Goal: Use online tool/utility: Utilize a website feature to perform a specific function

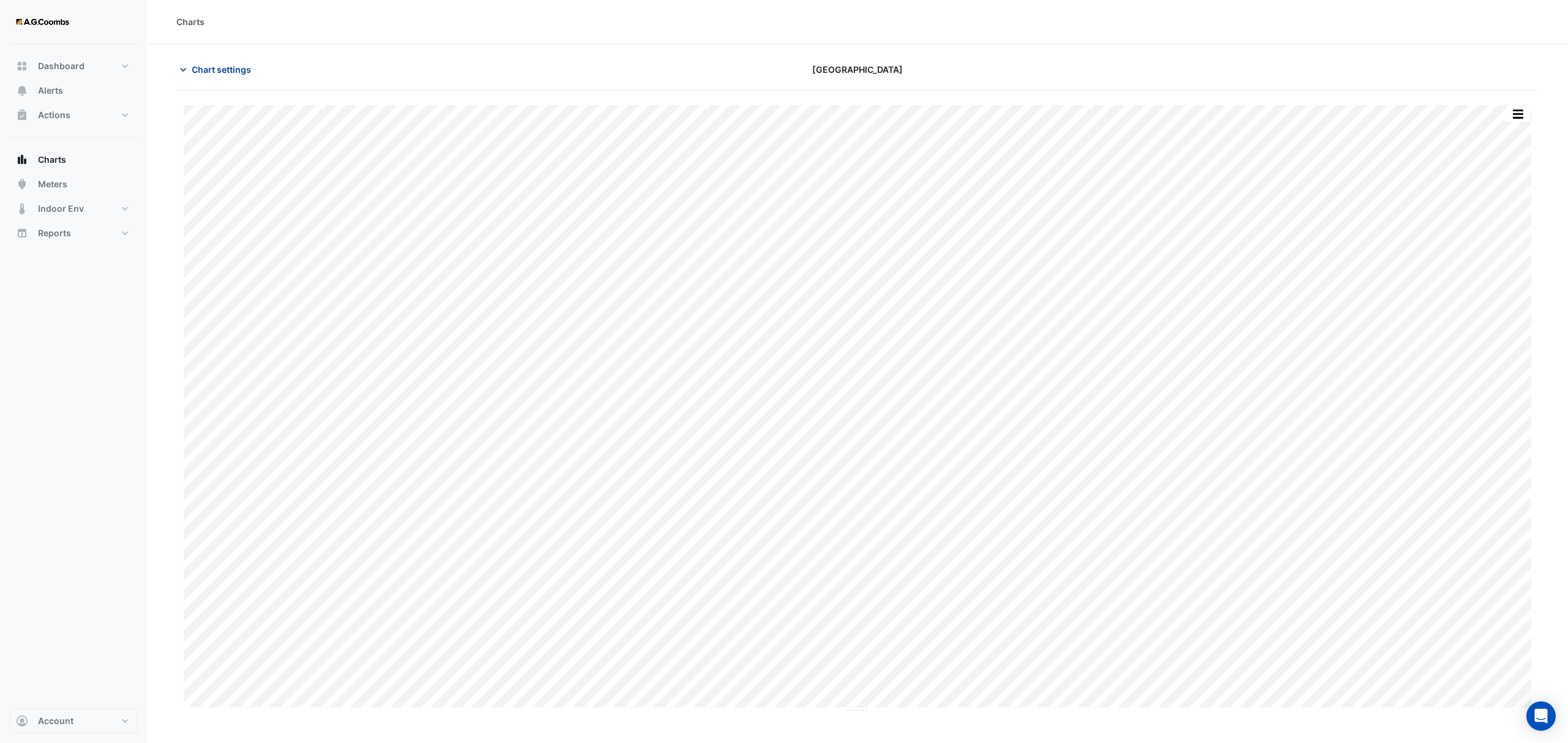
click at [206, 64] on span "Chart settings" at bounding box center [221, 69] width 59 height 13
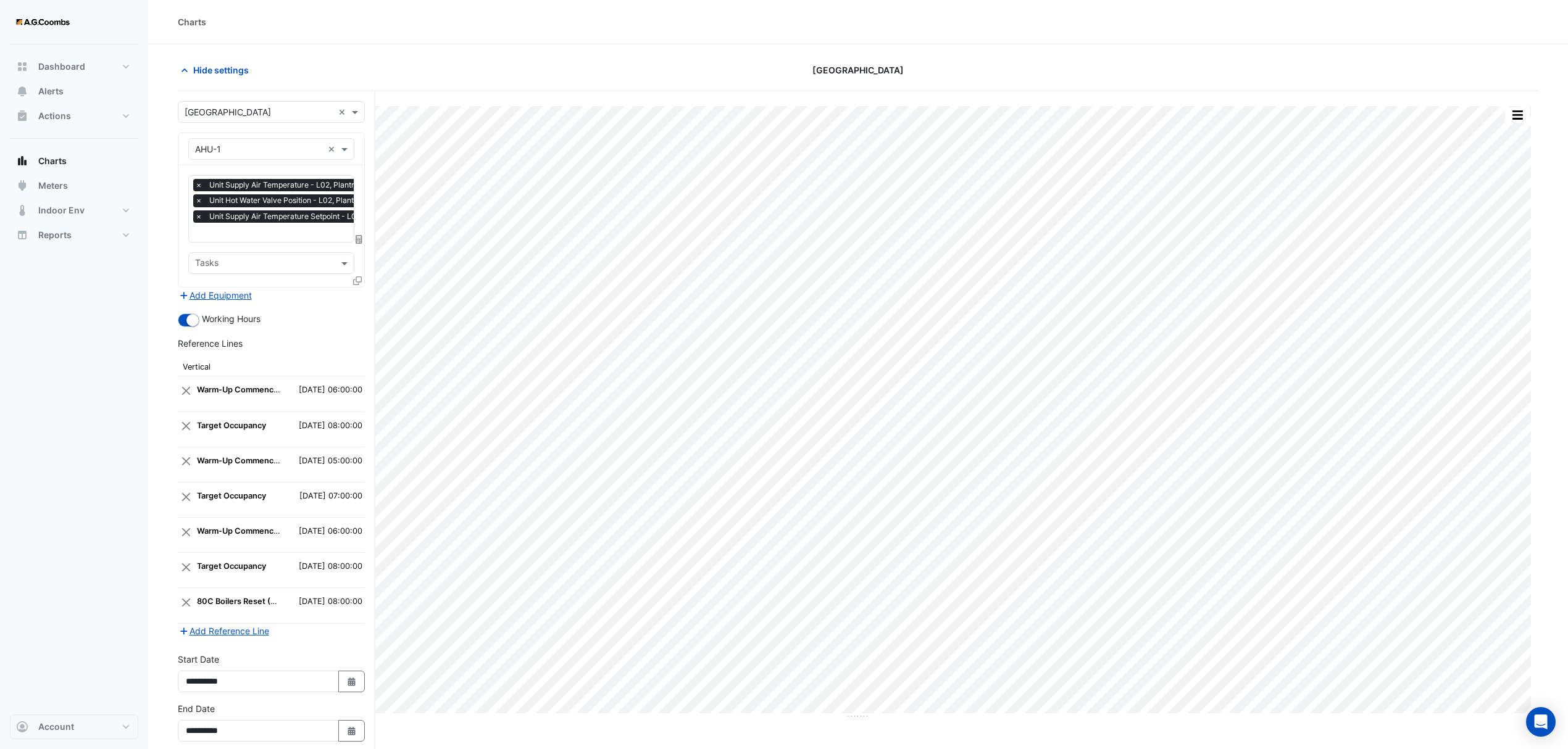
click at [228, 115] on input "text" at bounding box center [259, 112] width 149 height 13
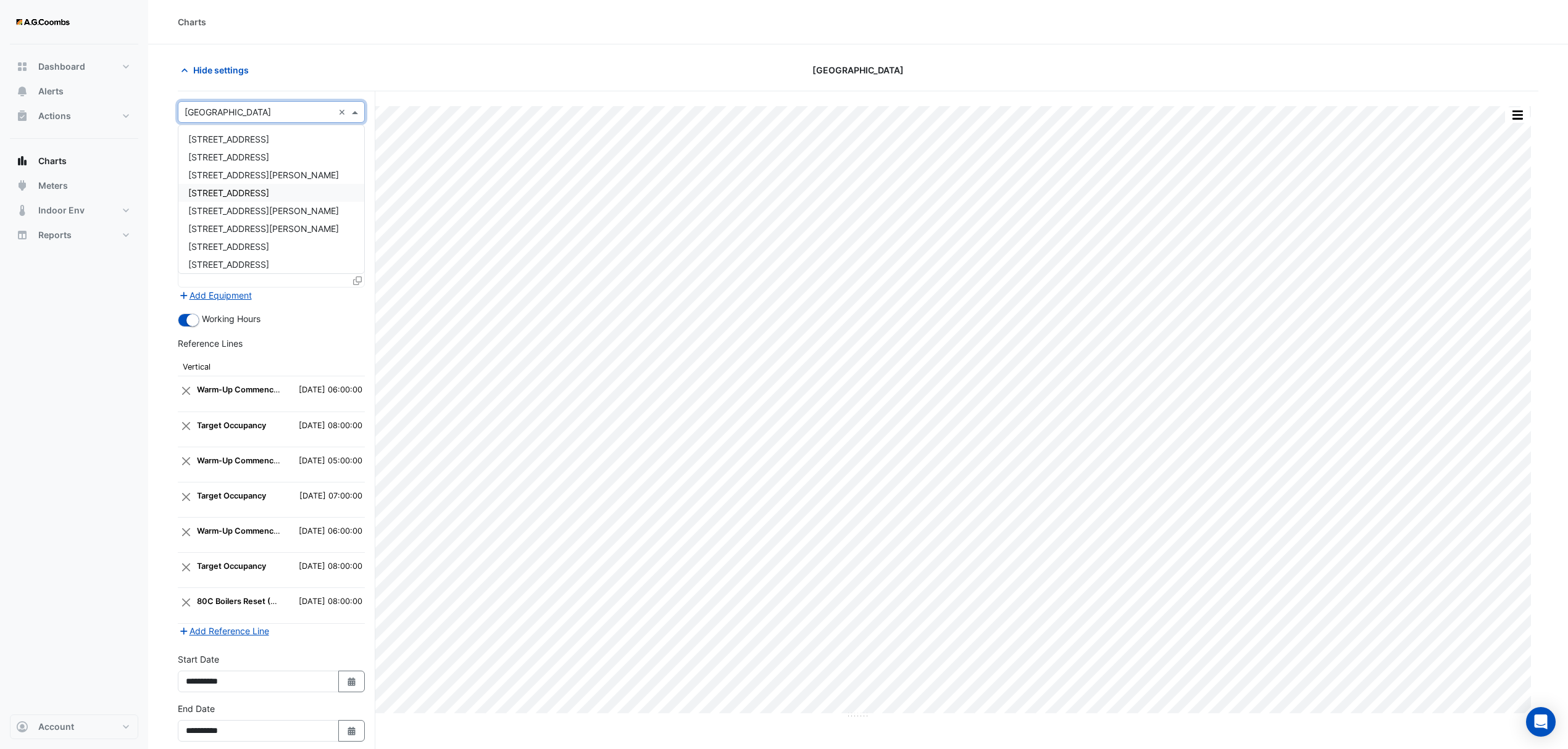
click at [220, 188] on span "[STREET_ADDRESS]" at bounding box center [228, 193] width 81 height 11
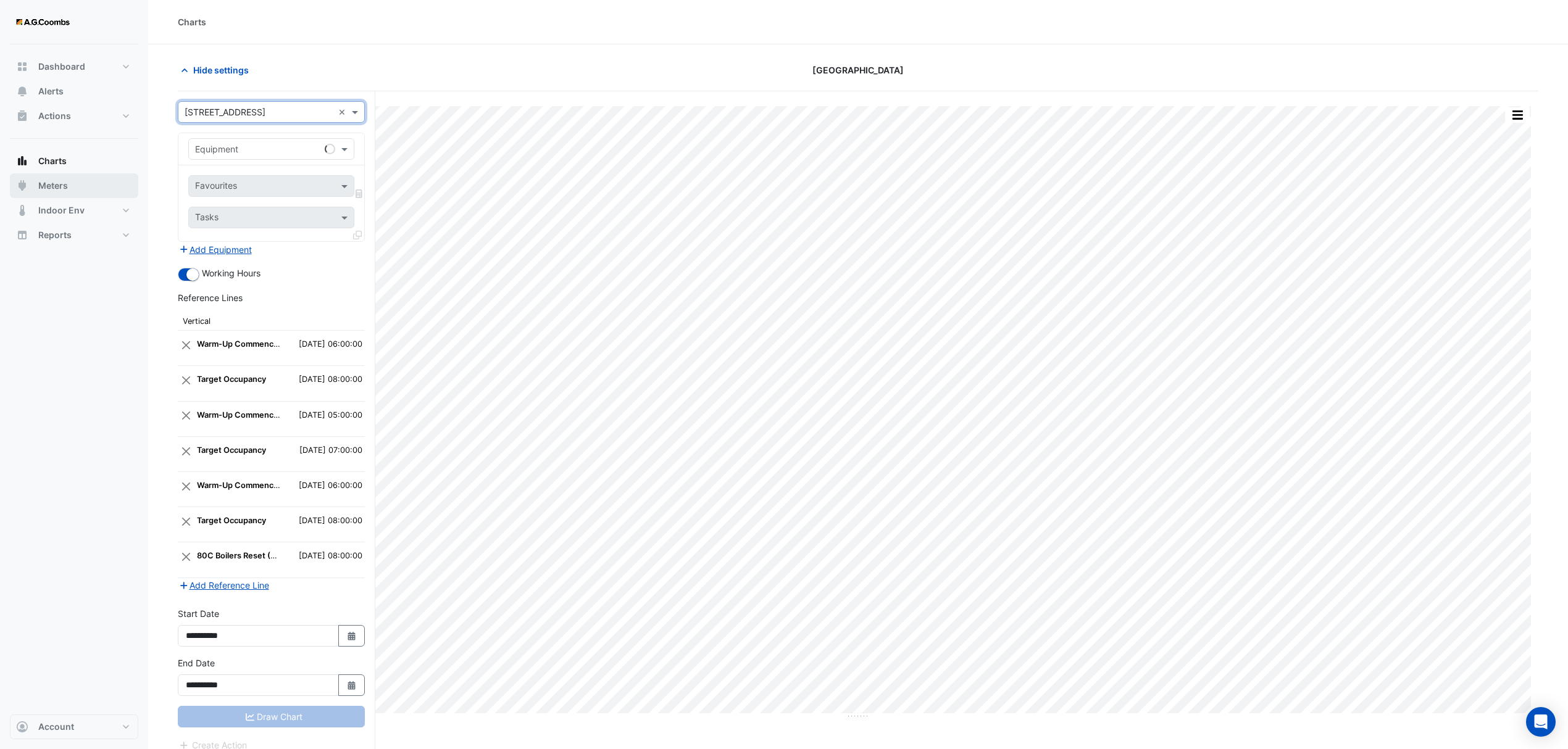
click at [66, 176] on button "Meters" at bounding box center [74, 186] width 129 height 25
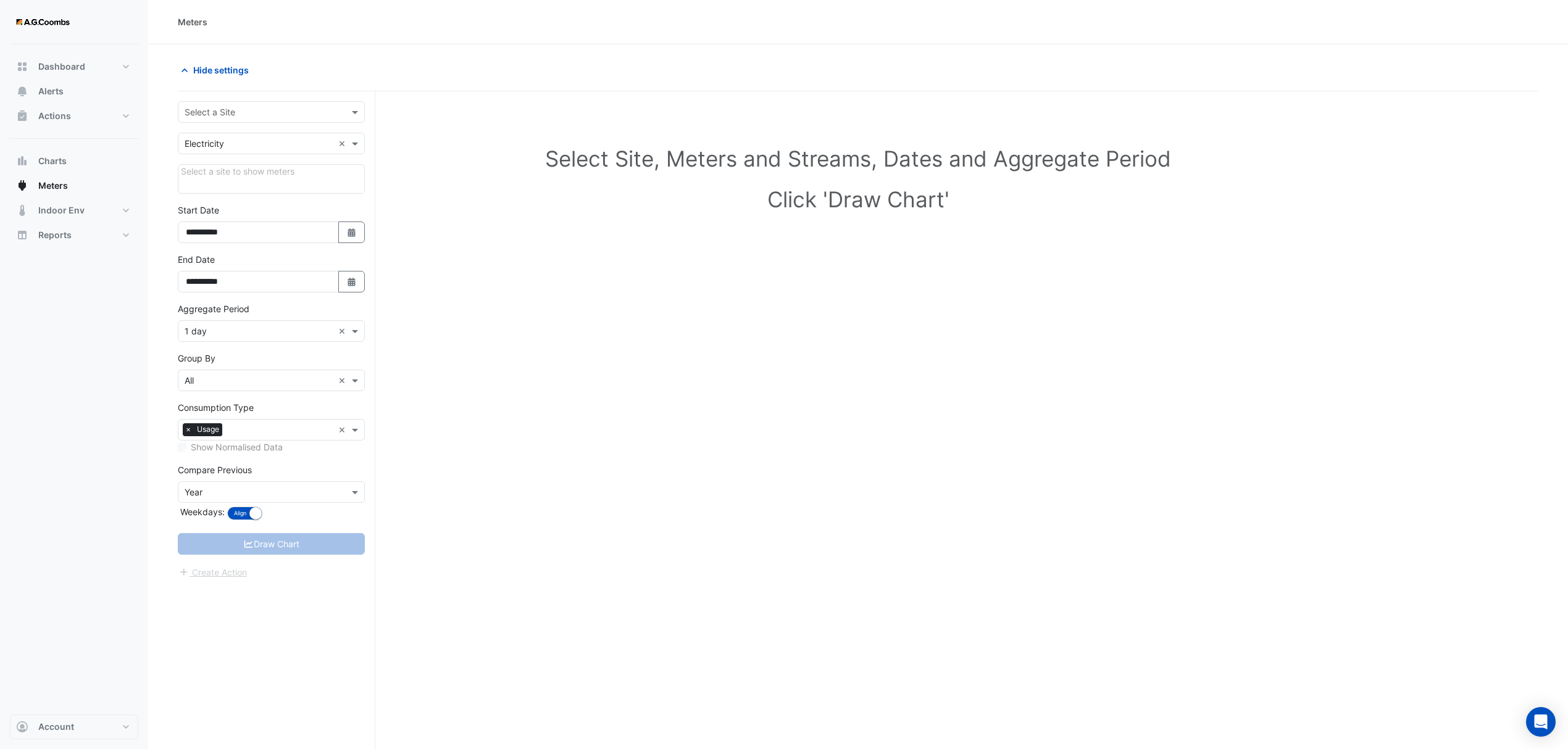
click at [264, 109] on input "text" at bounding box center [259, 112] width 149 height 13
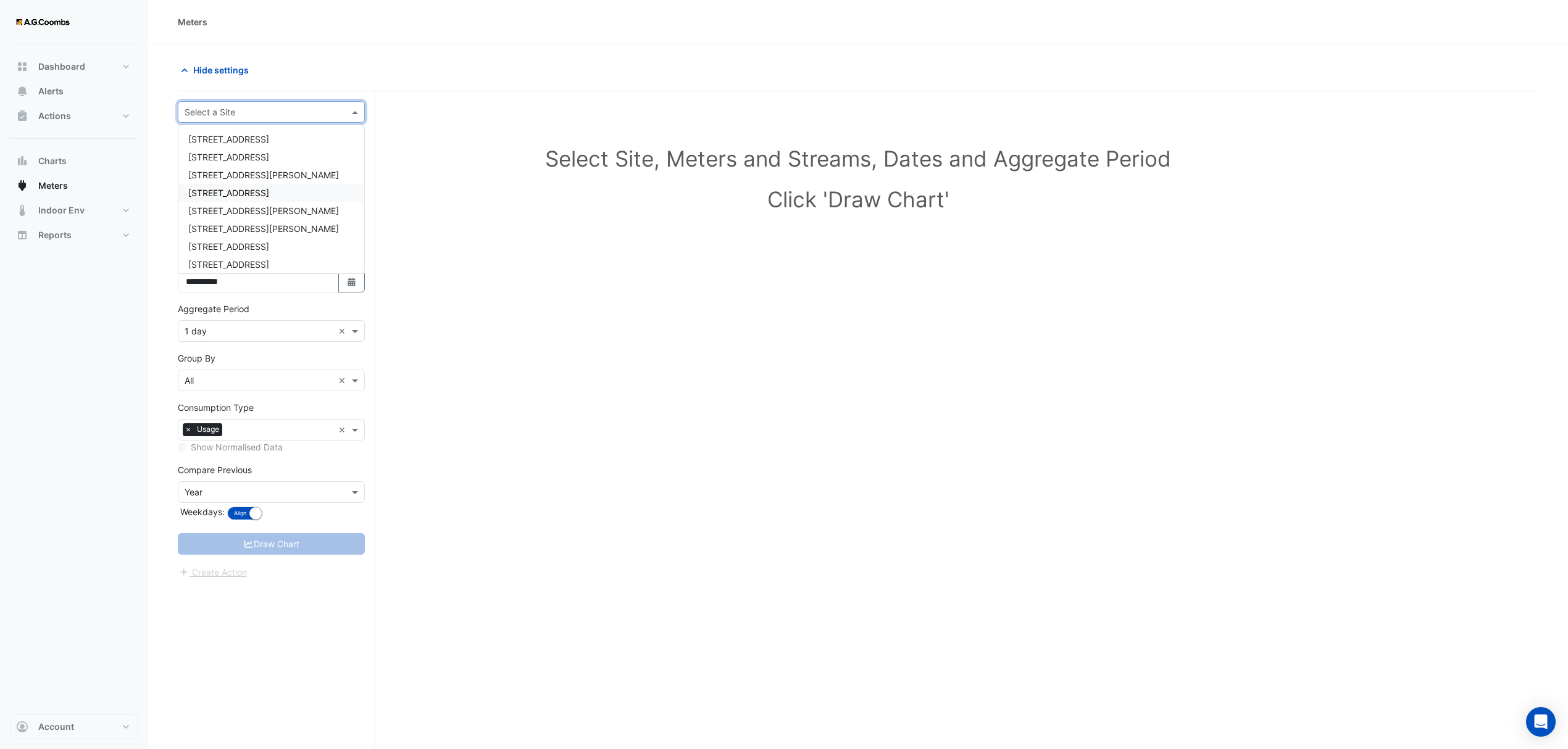
click at [228, 184] on div "[STREET_ADDRESS]" at bounding box center [271, 193] width 186 height 18
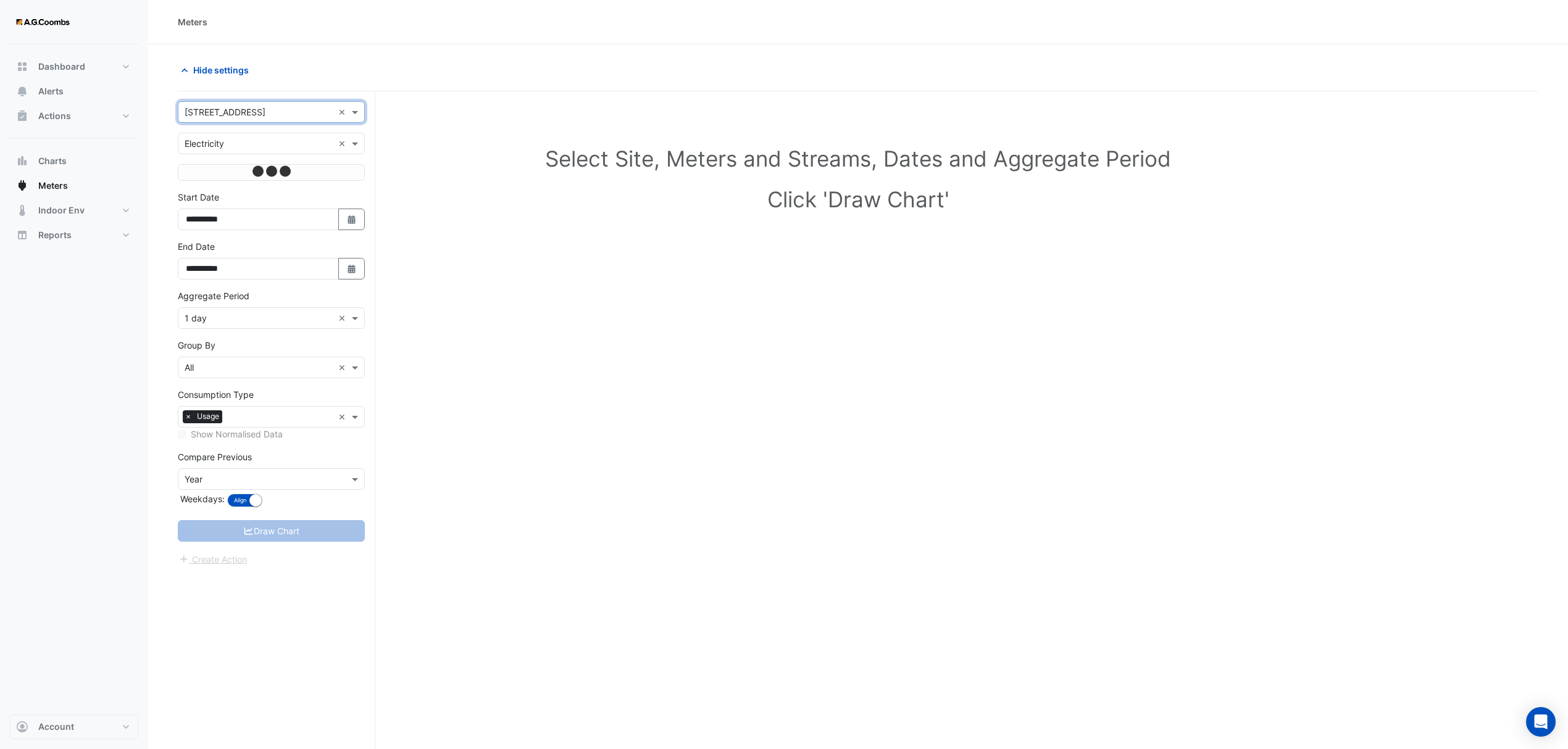
click at [224, 151] on div "Utility Type × Electricity ×" at bounding box center [271, 143] width 187 height 21
click at [221, 190] on div "Gas" at bounding box center [271, 188] width 186 height 18
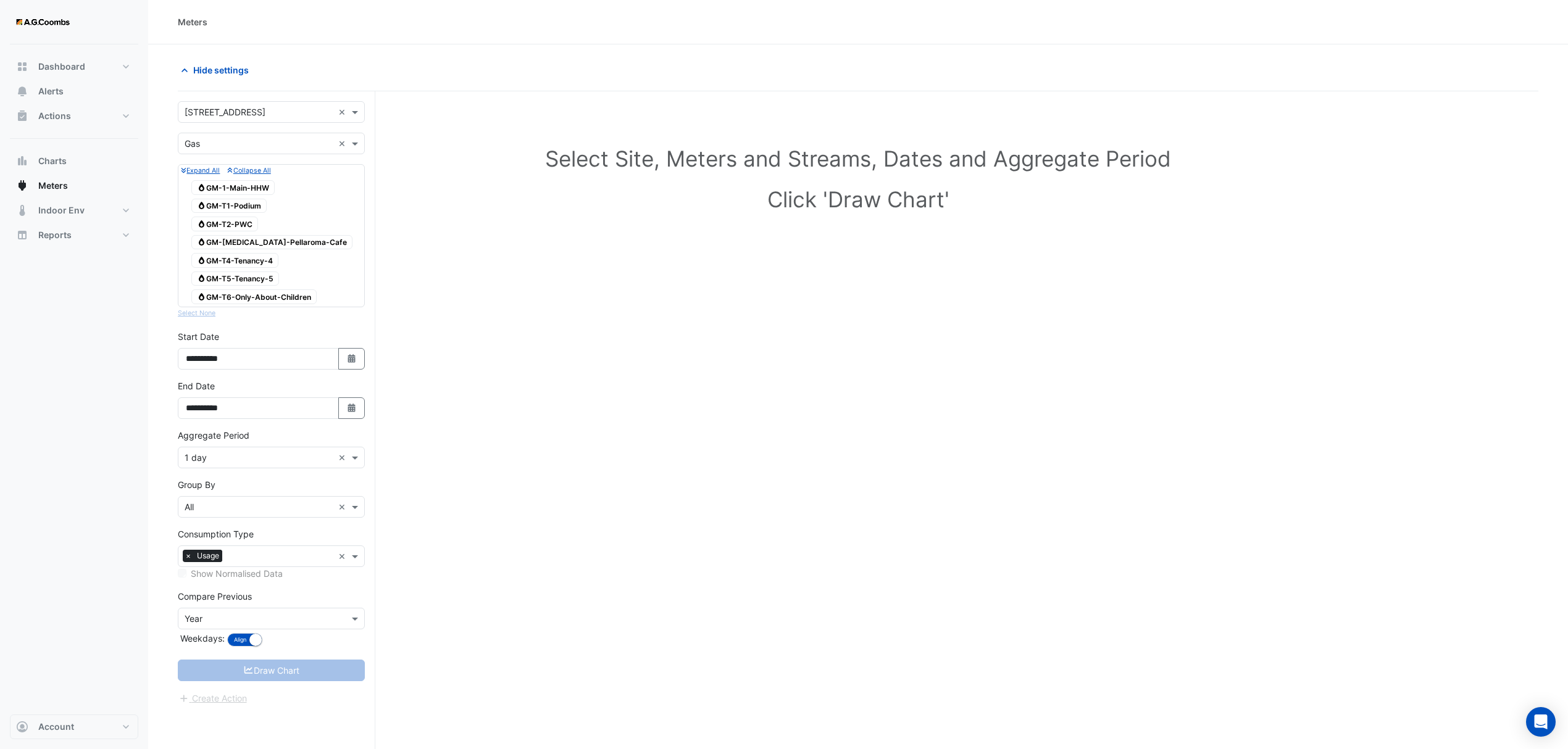
click at [235, 205] on span "Gas GM-T1-Podium" at bounding box center [229, 206] width 75 height 15
click at [351, 358] on icon "button" at bounding box center [351, 358] width 7 height 9
select select "*"
select select "****"
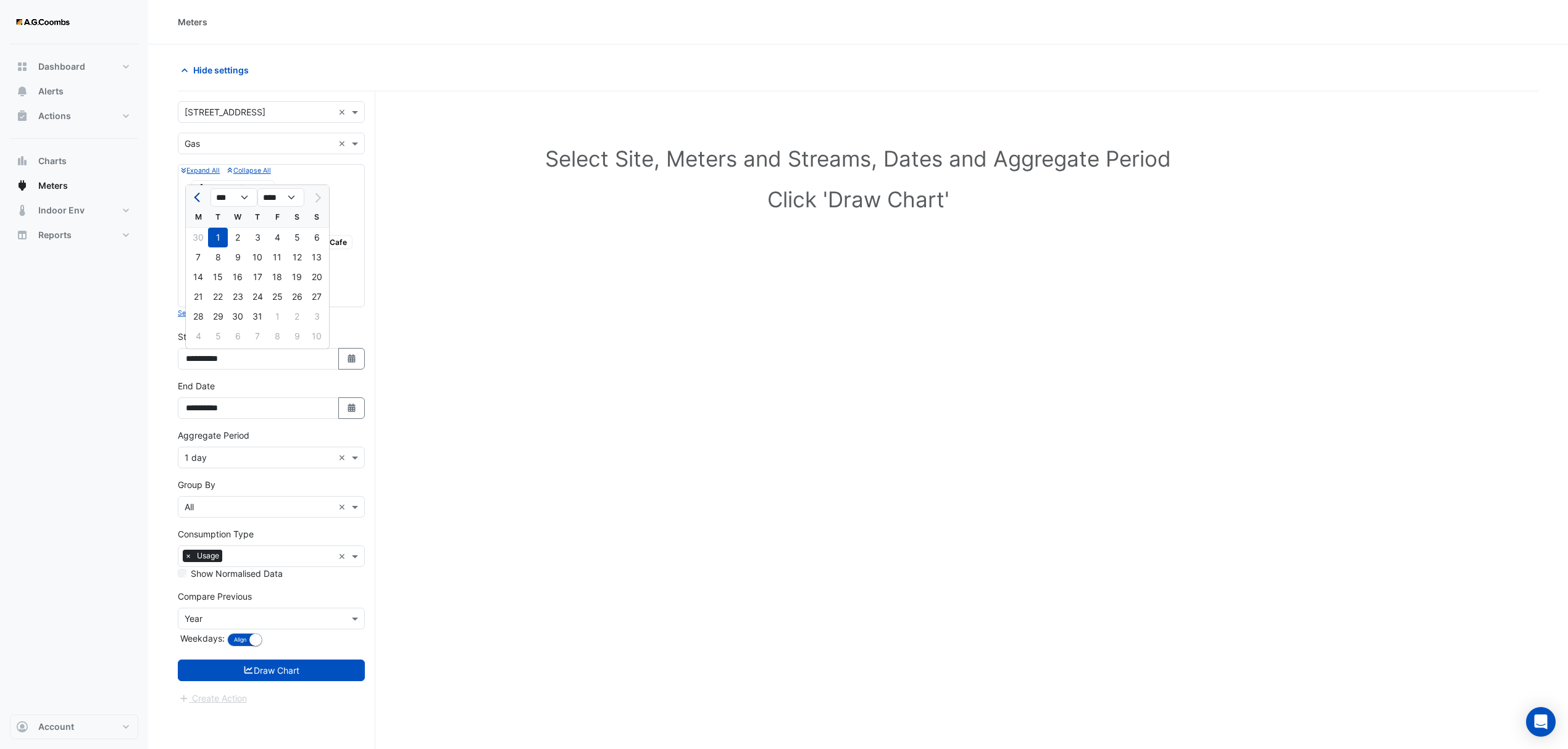
click at [191, 194] on button "Previous month" at bounding box center [198, 197] width 15 height 19
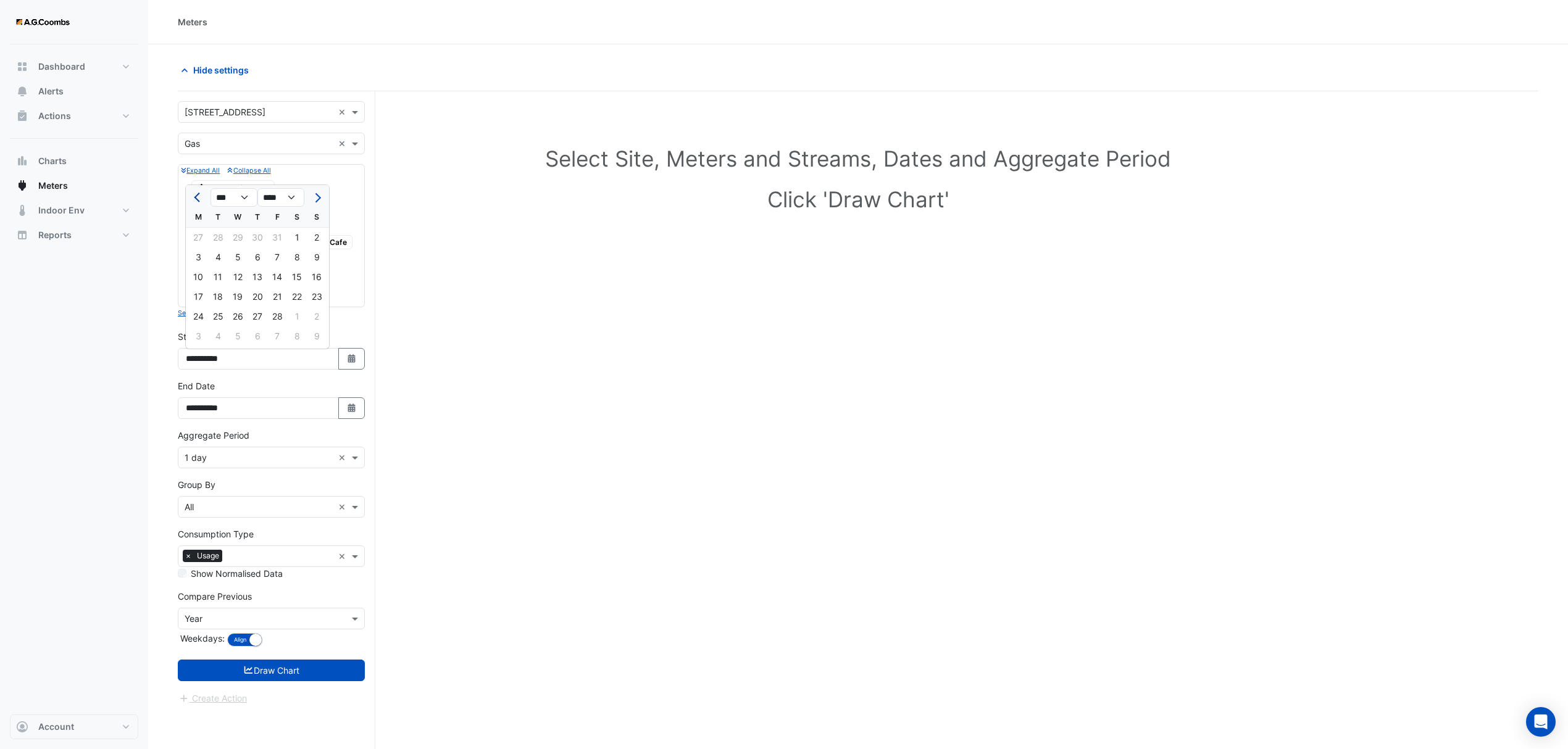
click at [191, 194] on button "Previous month" at bounding box center [198, 197] width 15 height 19
select select "*"
click at [239, 239] on div "1" at bounding box center [237, 237] width 19 height 19
type input "**********"
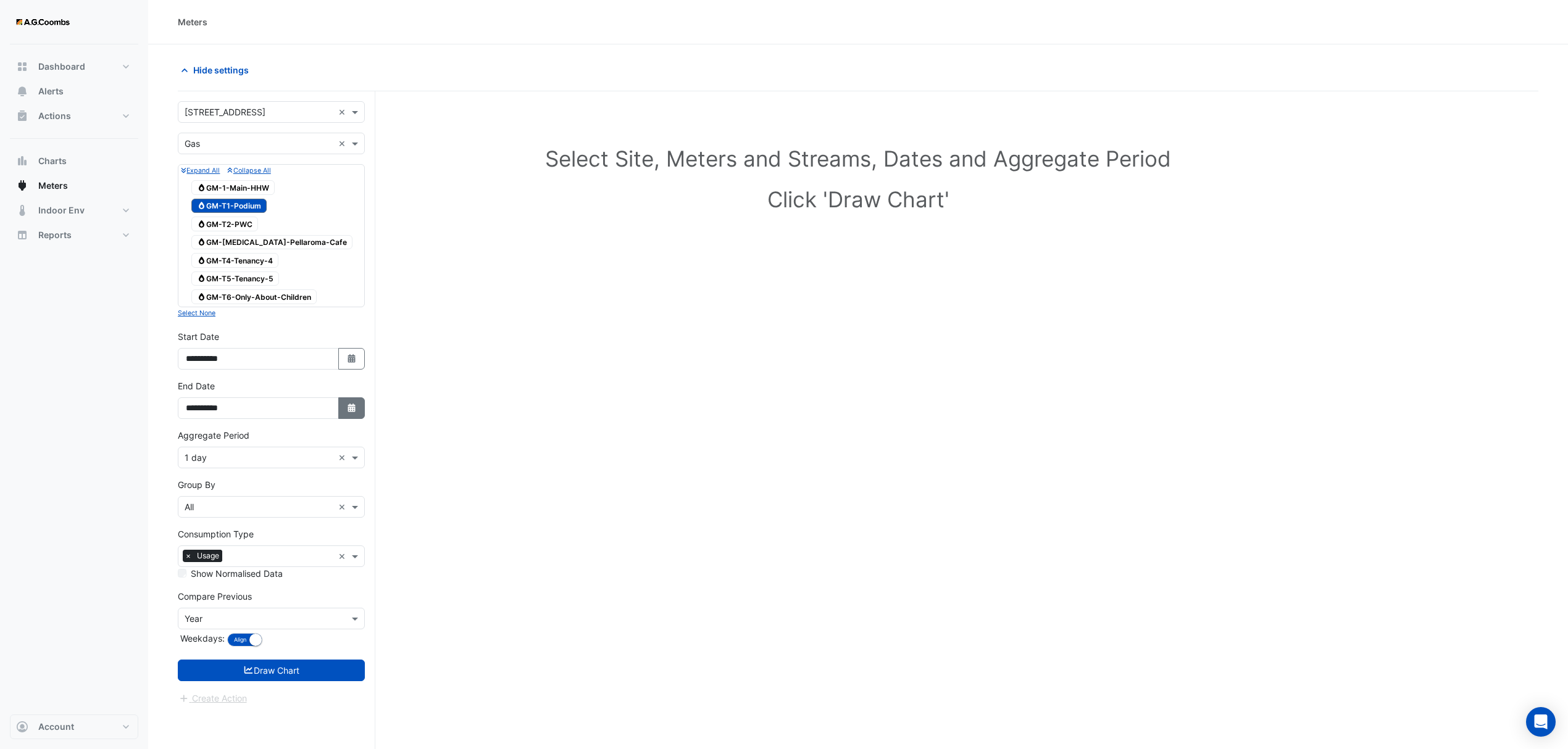
drag, startPoint x: 363, startPoint y: 411, endPoint x: 356, endPoint y: 412, distance: 7.1
click at [362, 411] on button "Select Date" at bounding box center [352, 408] width 27 height 21
select select "*"
click at [262, 368] on div "31" at bounding box center [257, 366] width 19 height 19
click at [285, 670] on button "Draw Chart" at bounding box center [271, 671] width 187 height 21
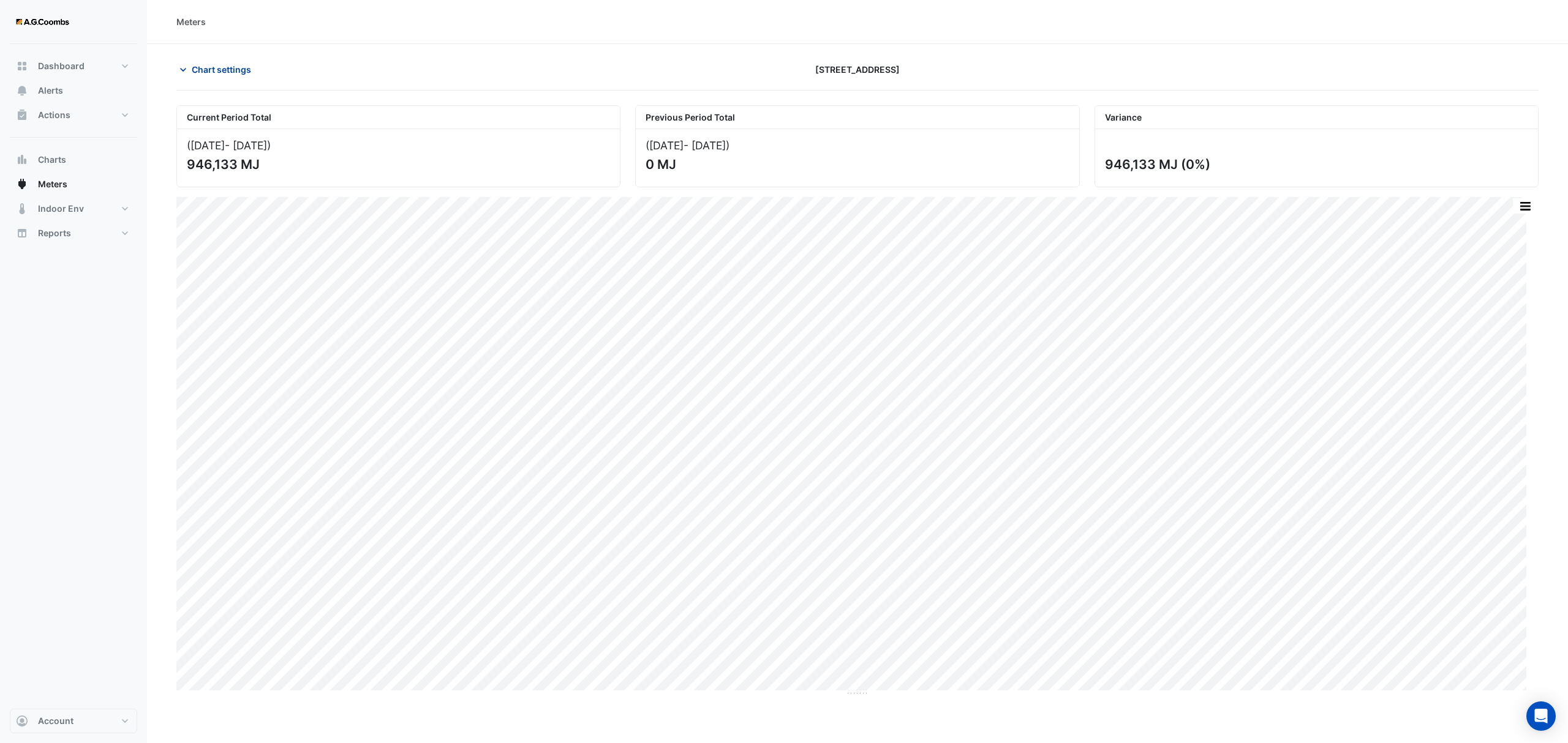
click at [194, 74] on span "Chart settings" at bounding box center [221, 69] width 59 height 13
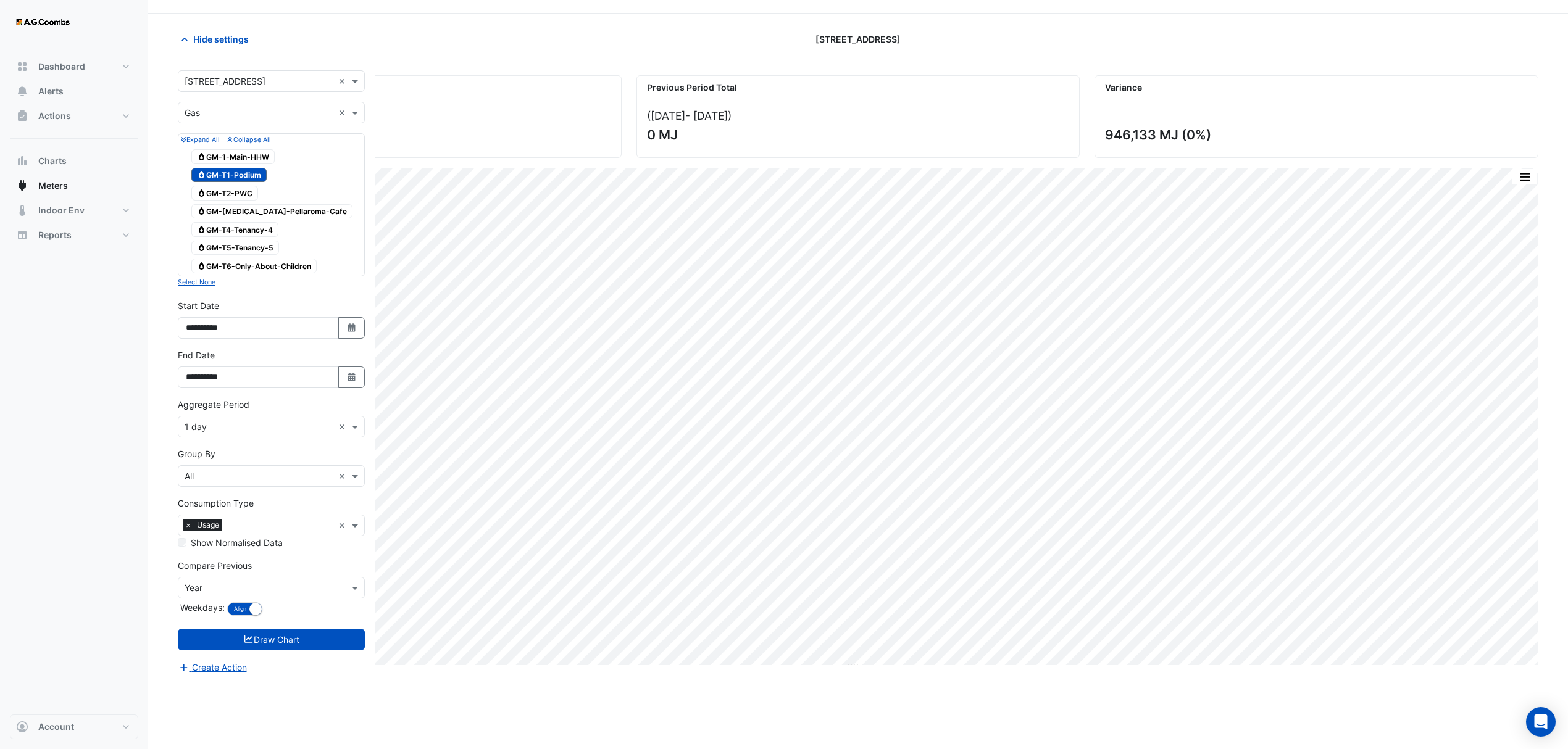
scroll to position [48, 0]
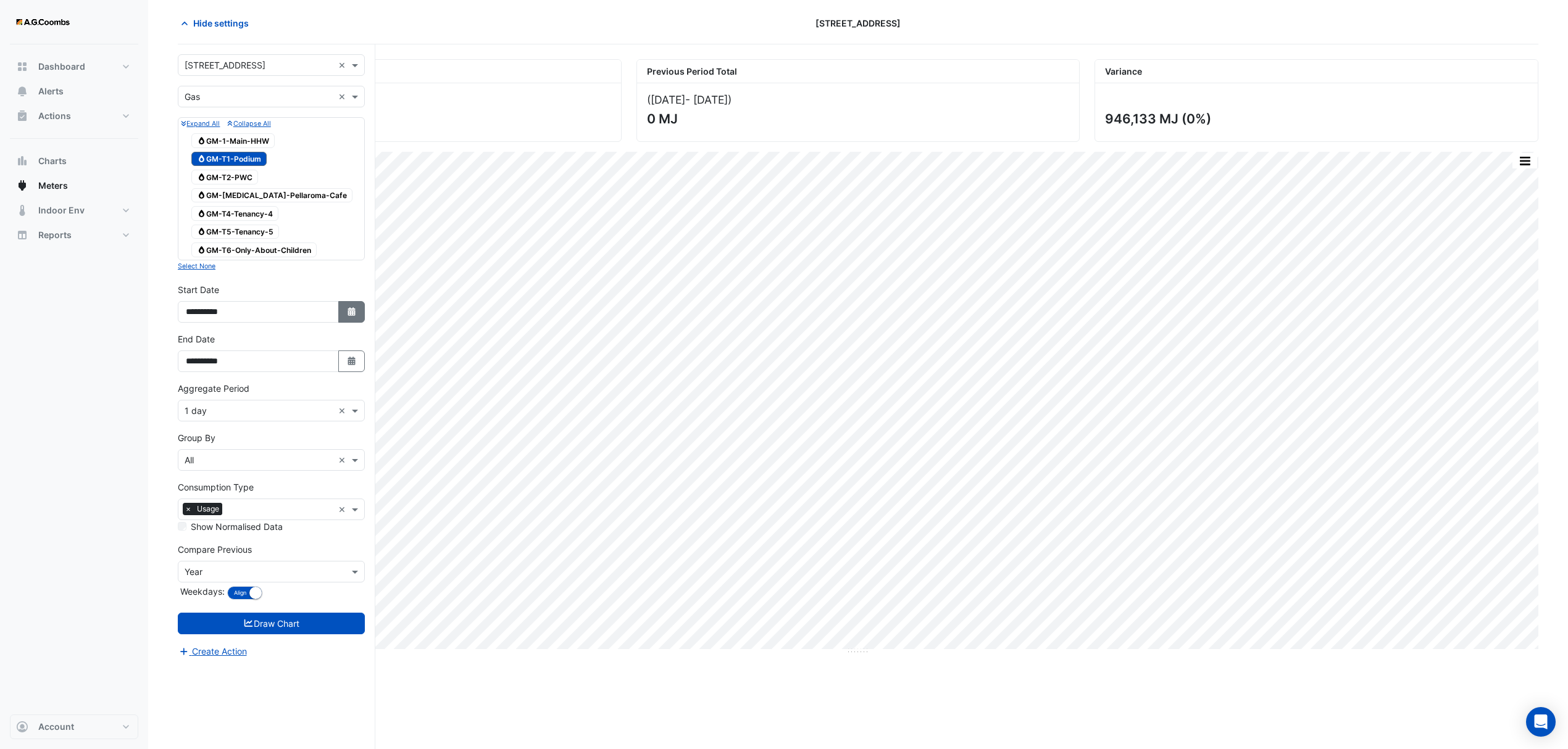
click at [344, 312] on button "Select Date" at bounding box center [352, 312] width 27 height 21
select select "****"
click at [317, 151] on span "Next month" at bounding box center [316, 151] width 9 height 9
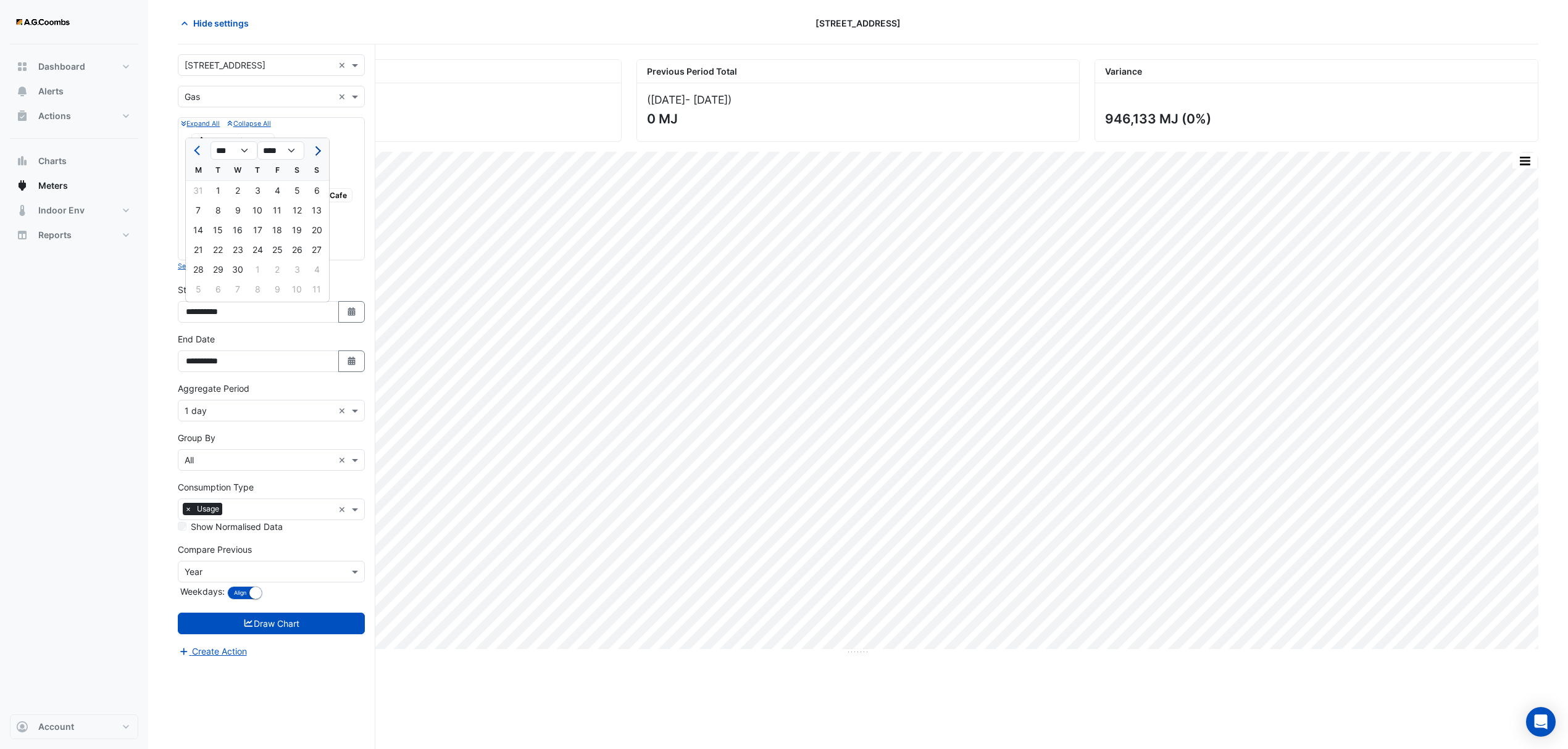
click at [317, 151] on span "Next month" at bounding box center [316, 151] width 9 height 9
click at [188, 151] on div at bounding box center [198, 150] width 25 height 19
click at [199, 149] on span "Previous month" at bounding box center [198, 151] width 9 height 9
select select "*"
click at [218, 188] on div "1" at bounding box center [217, 190] width 19 height 19
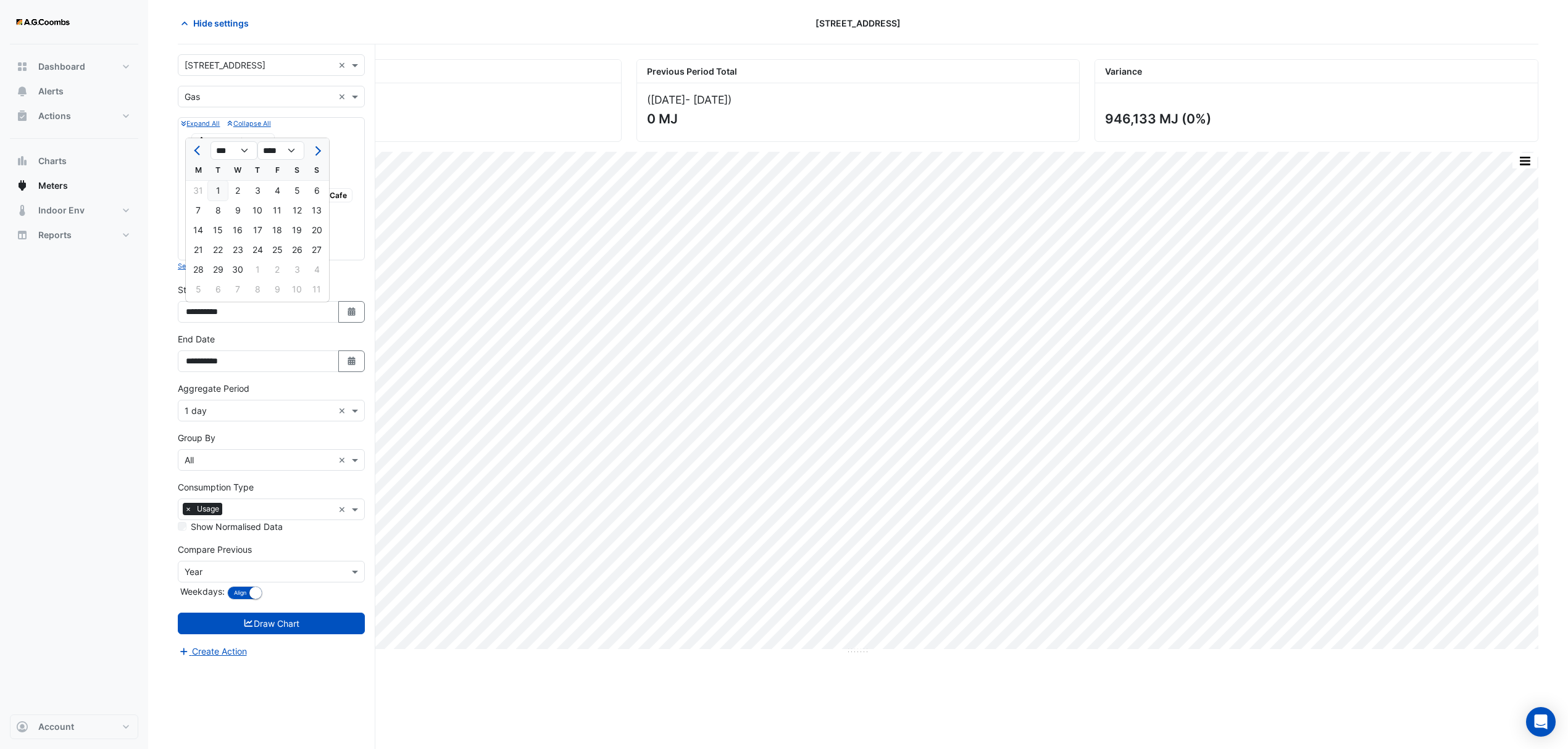
type input "**********"
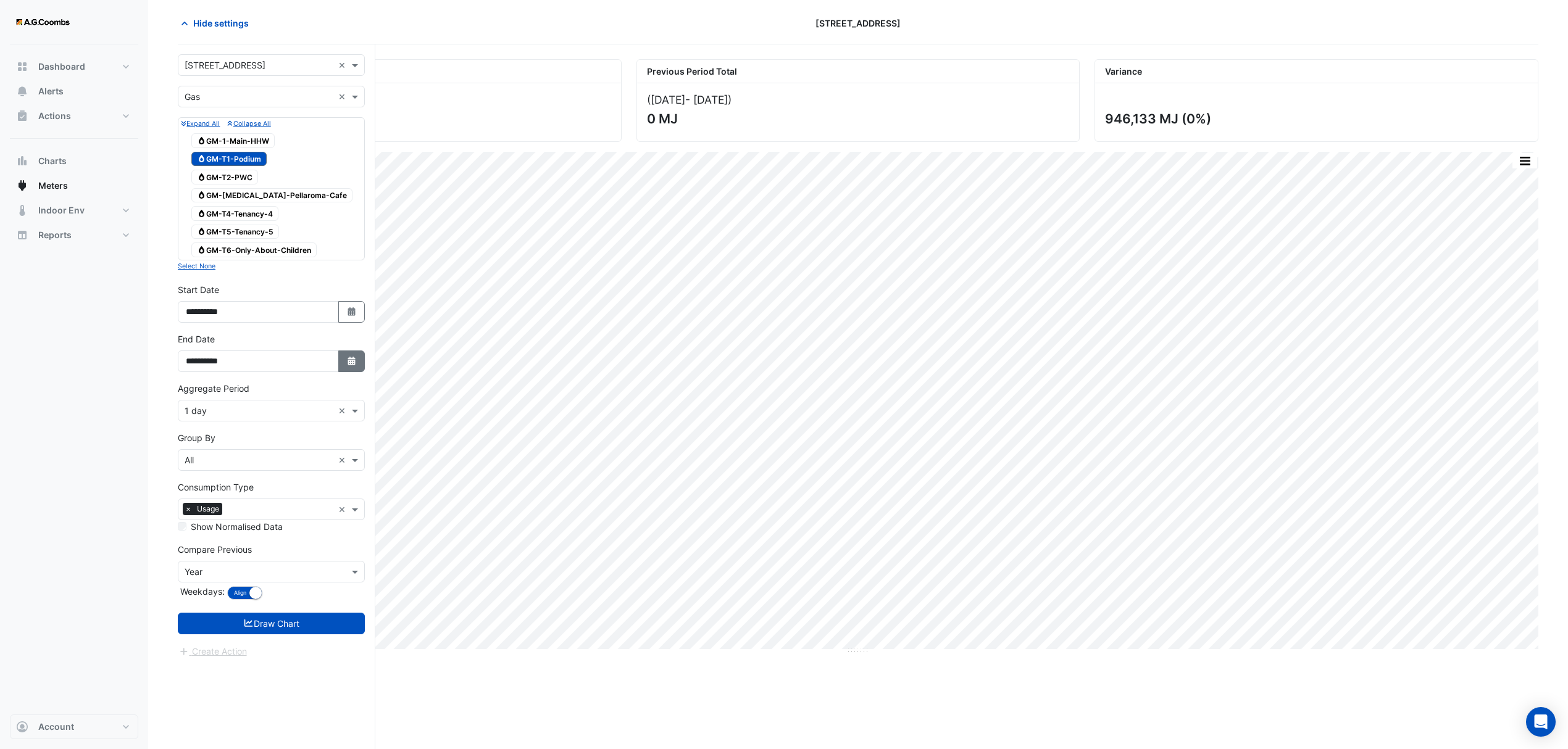
click at [350, 360] on icon "button" at bounding box center [351, 360] width 7 height 9
click at [188, 192] on div at bounding box center [198, 200] width 25 height 19
click at [194, 196] on button "Previous month" at bounding box center [198, 200] width 15 height 19
select select "*"
click at [296, 239] on div "31" at bounding box center [296, 240] width 19 height 19
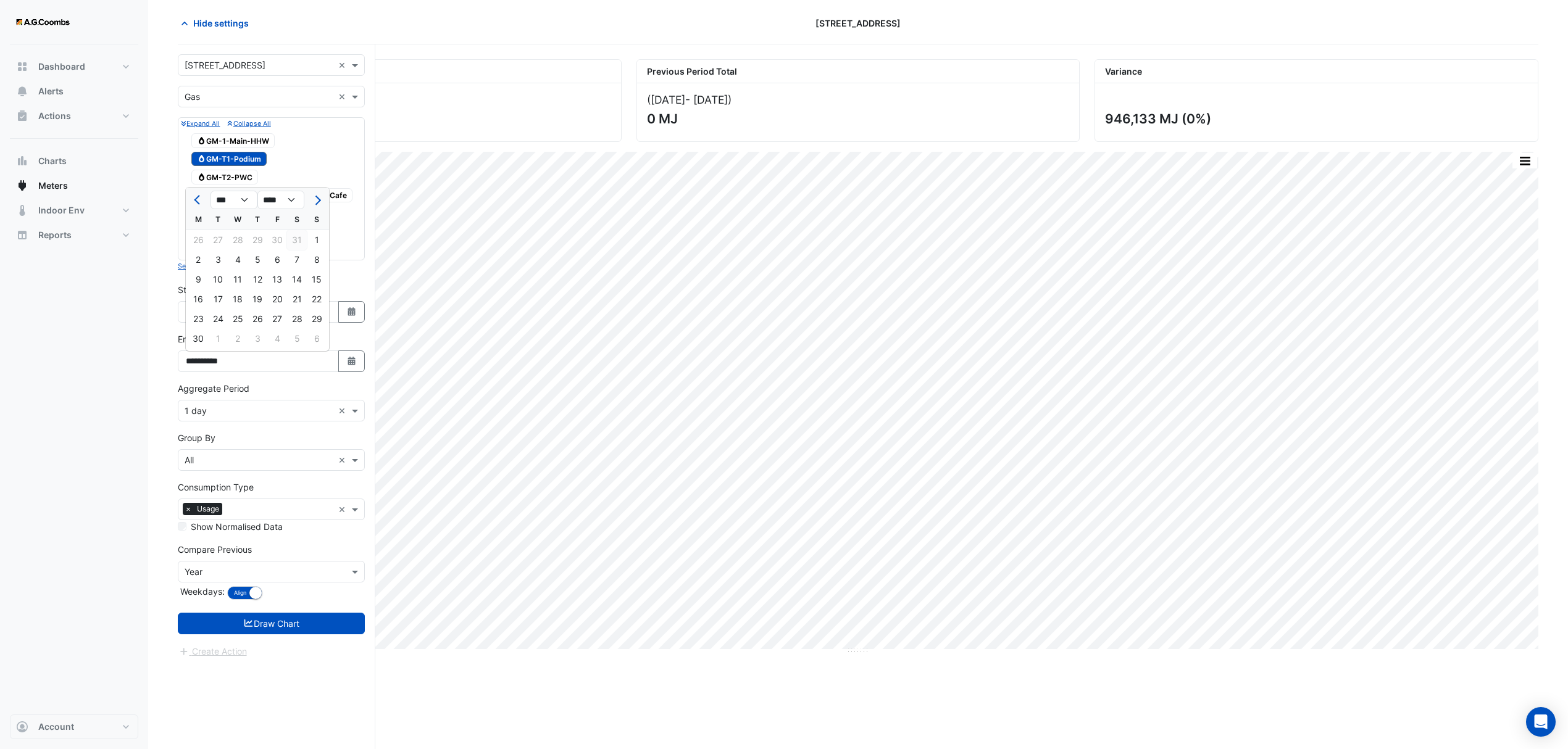
type input "**********"
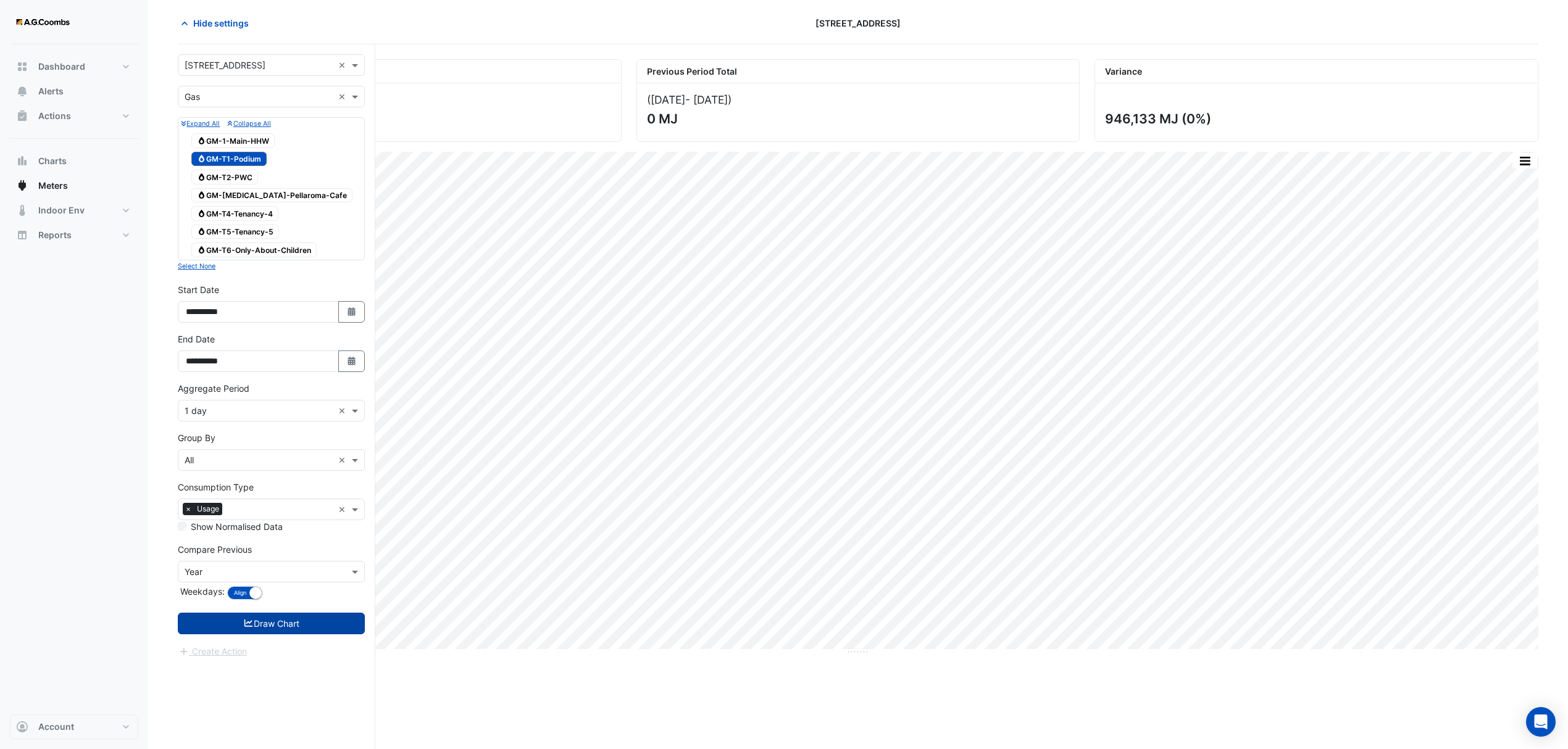
drag, startPoint x: 284, startPoint y: 628, endPoint x: 311, endPoint y: 638, distance: 28.8
click at [285, 630] on button "Draw Chart" at bounding box center [271, 624] width 187 height 21
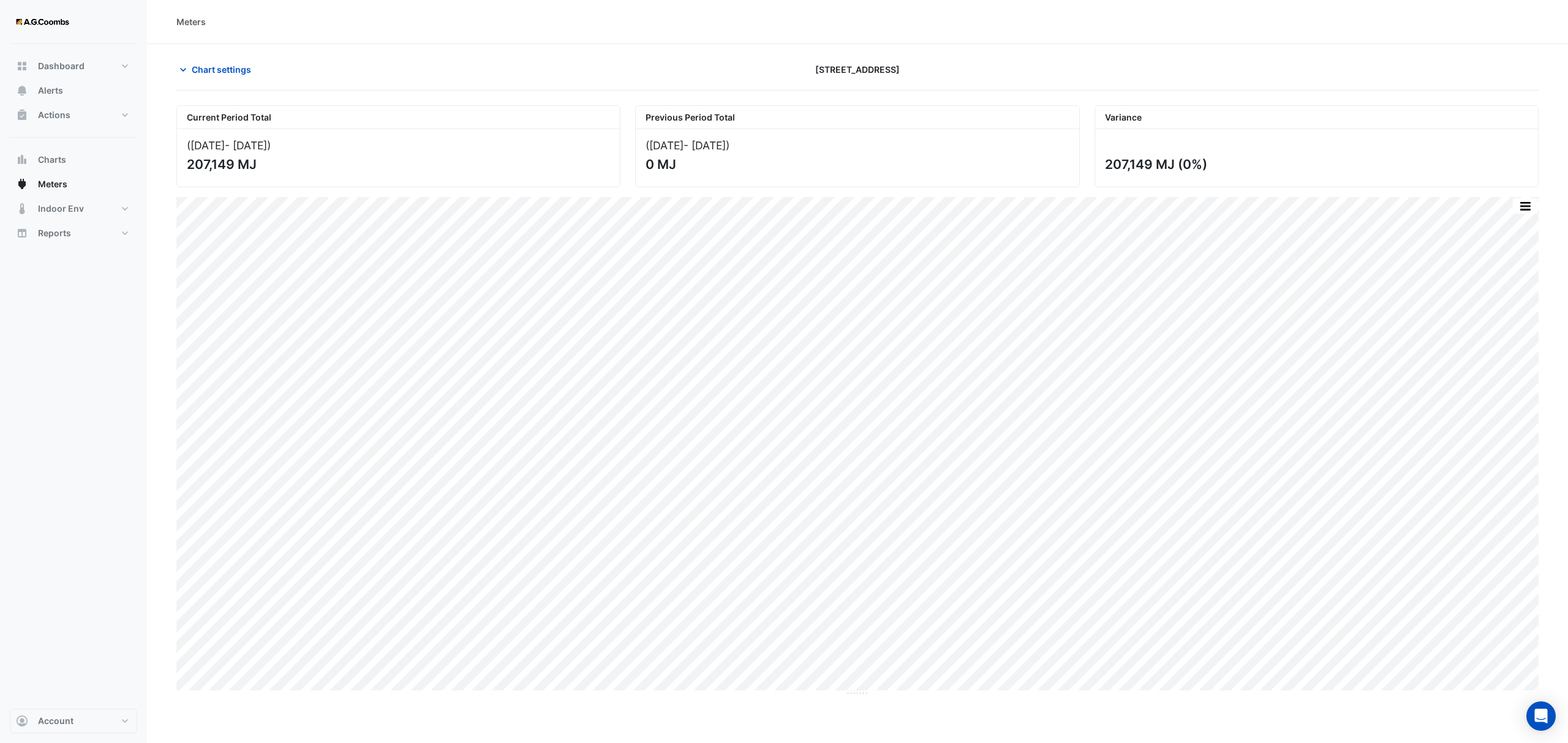
click at [1547, 525] on section "Chart settings [STREET_ADDRESS] Current Period Total ([DATE] - [DATE] ) 207,149…" at bounding box center [857, 370] width 1421 height 652
